Goal: Find specific page/section: Find specific page/section

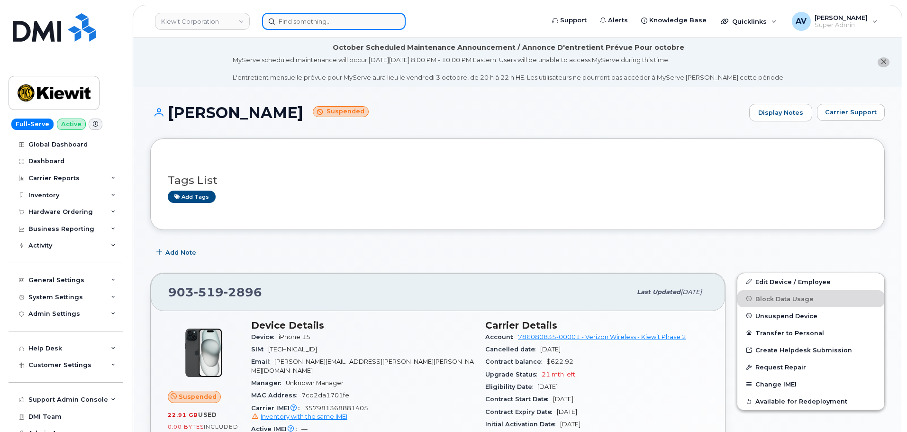
click at [338, 24] on input at bounding box center [334, 21] width 144 height 17
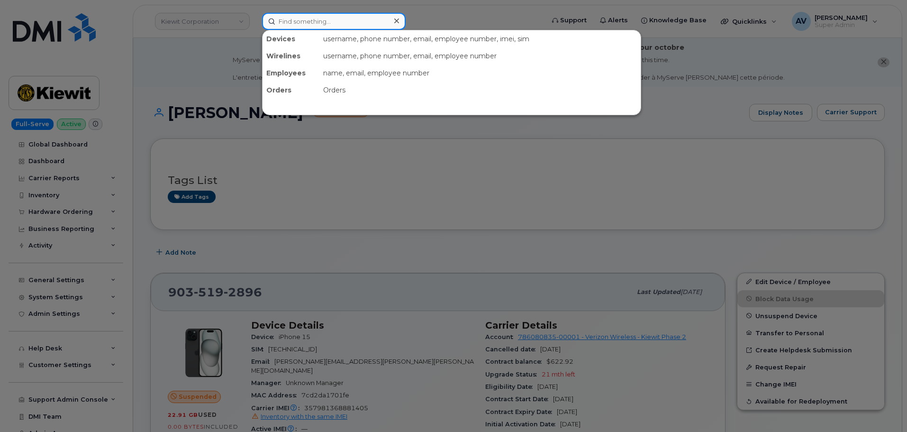
paste input "5037292224"
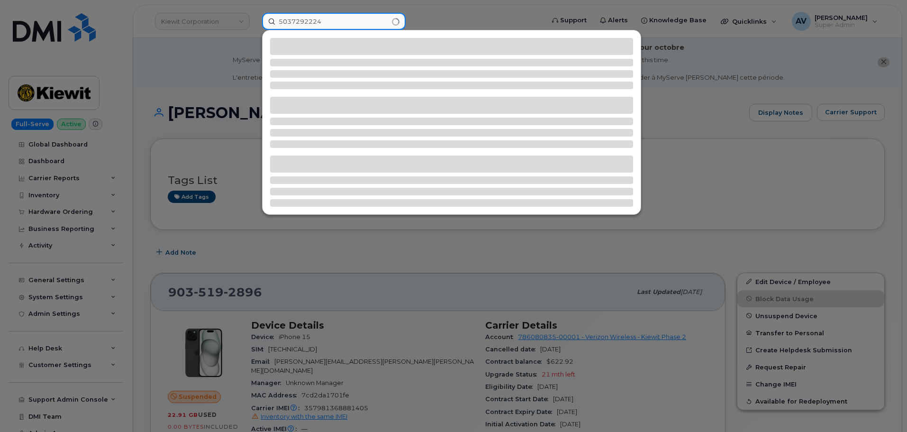
type input "5037292224"
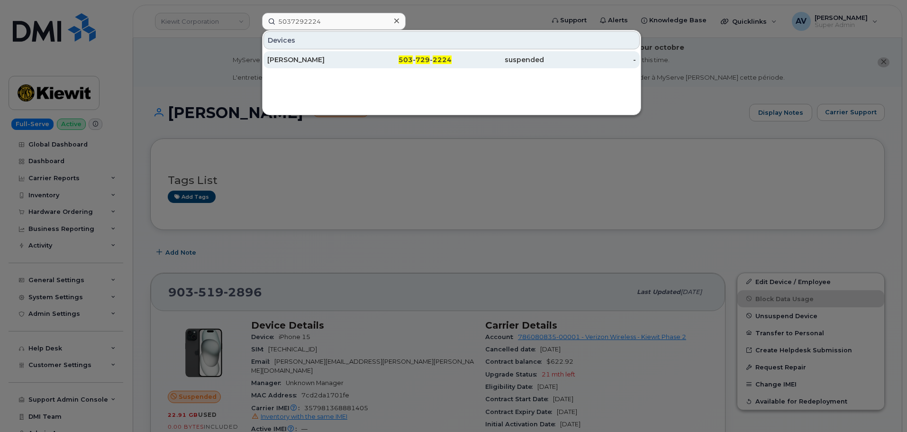
click at [302, 57] on div "JACKSON PARKER" at bounding box center [313, 59] width 92 height 9
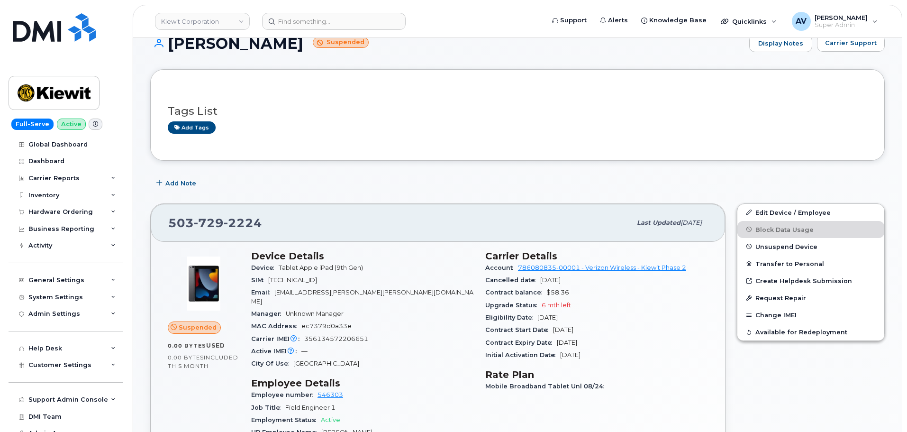
scroll to position [142, 0]
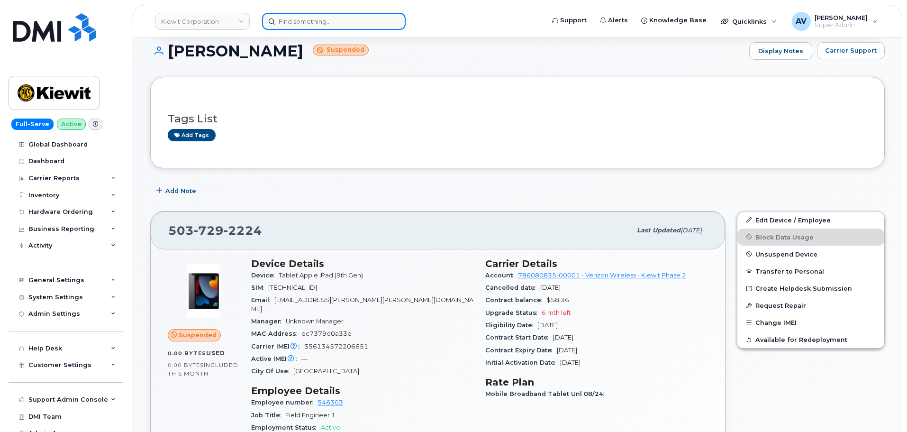
click at [352, 27] on input at bounding box center [334, 21] width 144 height 17
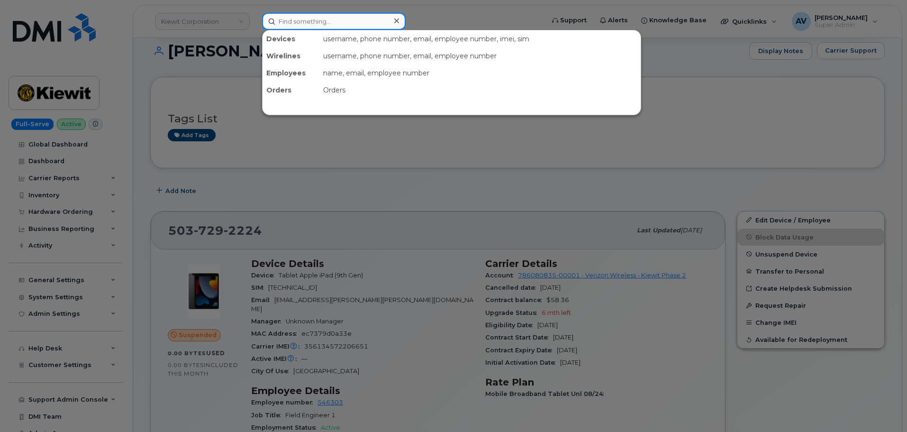
paste input "302364"
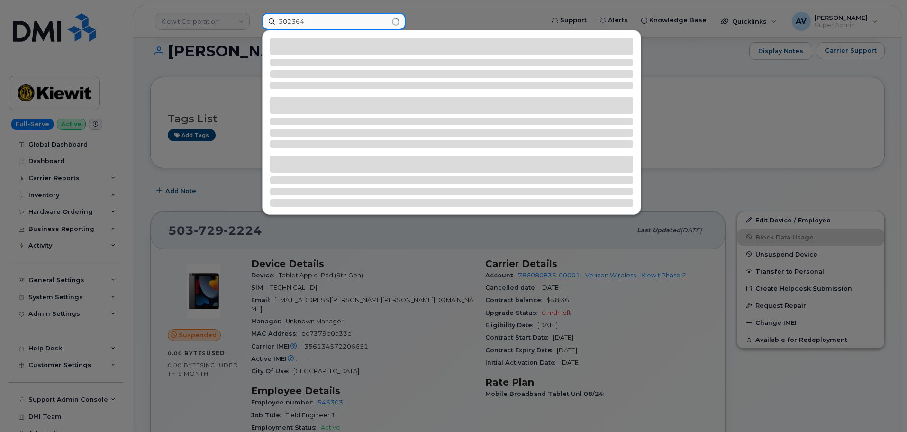
type input "302364"
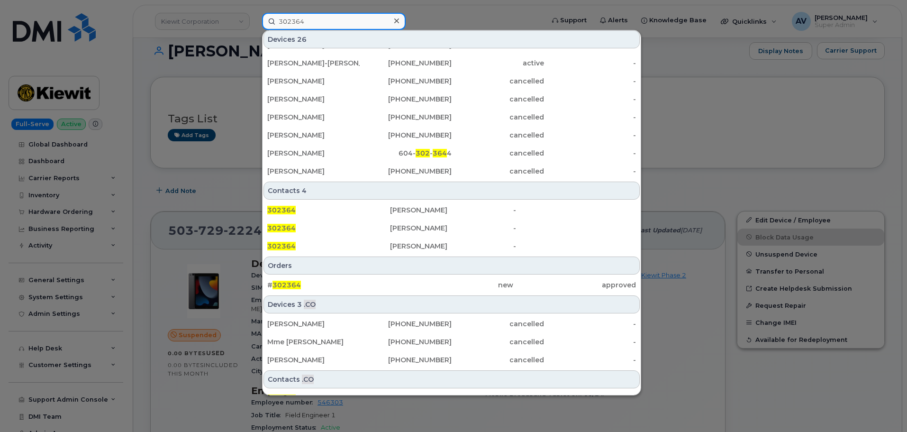
scroll to position [244, 0]
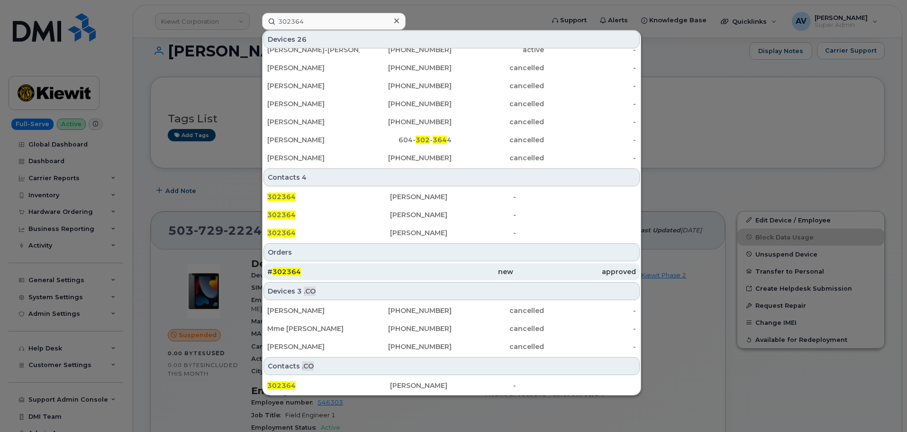
click at [356, 271] on div "# 302364" at bounding box center [328, 271] width 123 height 9
